Goal: Transaction & Acquisition: Subscribe to service/newsletter

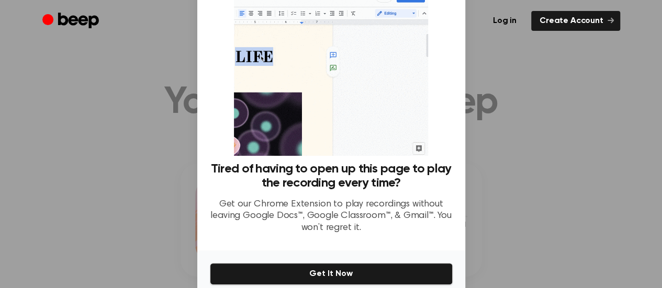
scroll to position [89, 0]
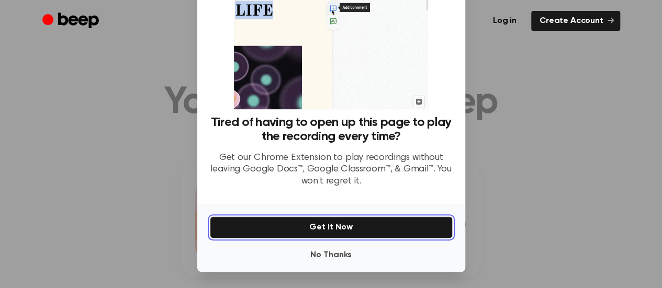
click at [353, 226] on button "Get It Now" at bounding box center [331, 228] width 243 height 22
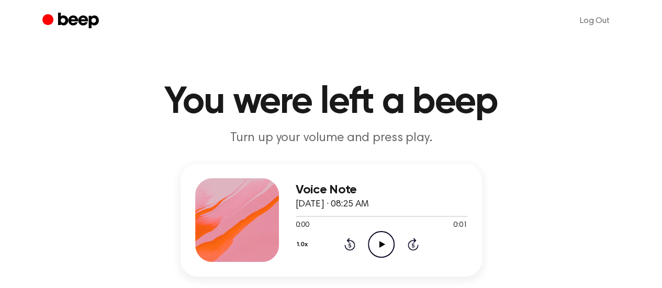
click at [389, 250] on icon "Play Audio" at bounding box center [381, 244] width 27 height 27
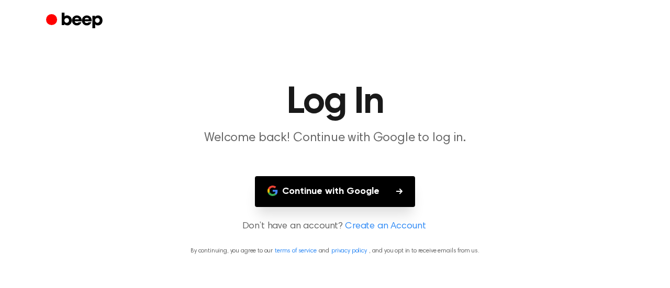
click at [345, 199] on button "Continue with Google" at bounding box center [335, 191] width 160 height 31
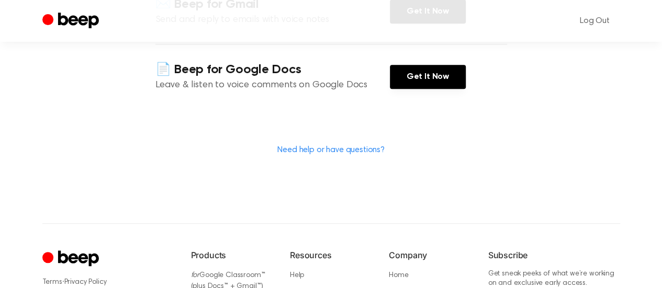
scroll to position [209, 0]
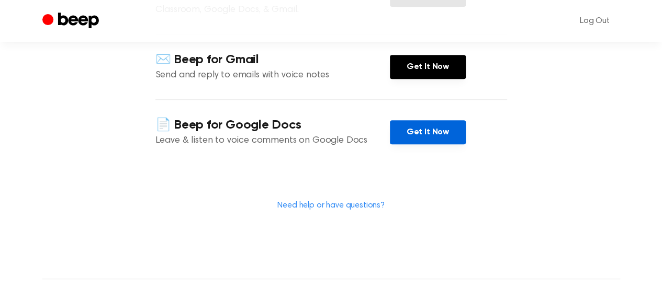
click at [412, 129] on link "Get It Now" at bounding box center [428, 132] width 76 height 24
